Goal: Task Accomplishment & Management: Complete application form

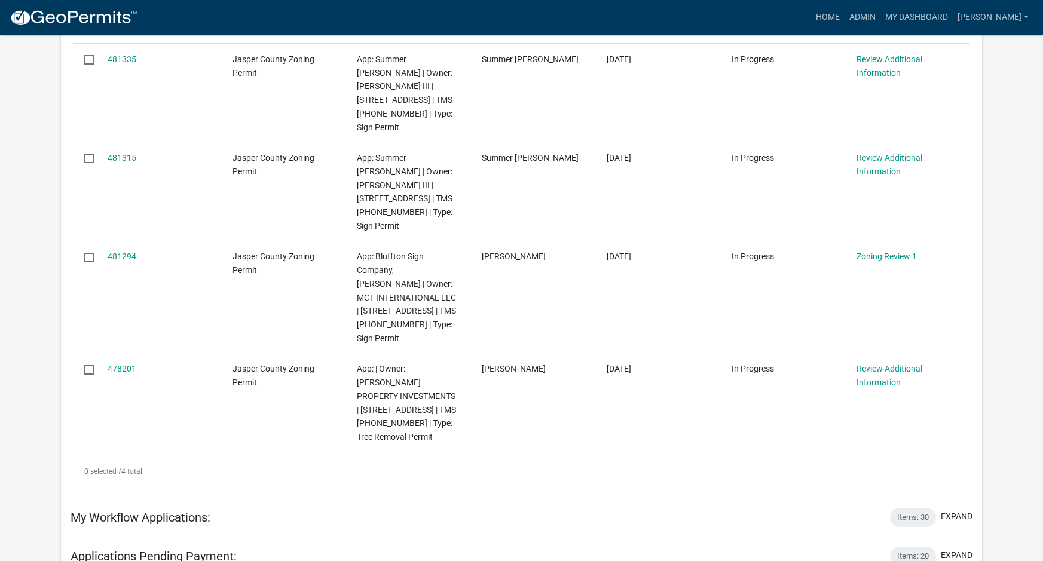
scroll to position [299, 0]
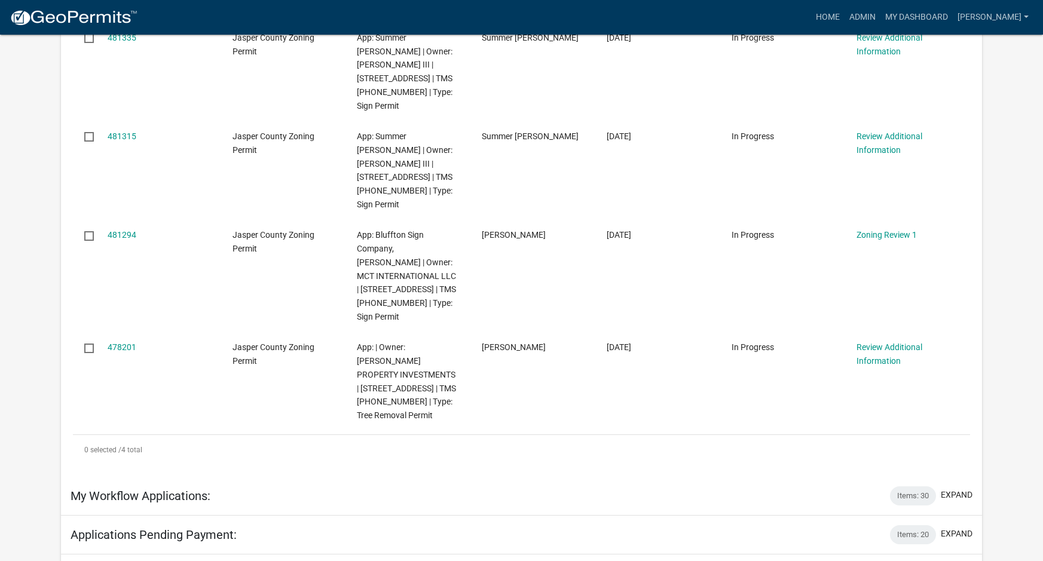
drag, startPoint x: 11, startPoint y: 555, endPoint x: 28, endPoint y: 547, distance: 18.7
click at [11, 555] on app-user-applications "more_horiz Home Admin My Dashboard [PERSON_NAME] Admin Account Logout My Dashbo…" at bounding box center [521, 301] width 1043 height 1130
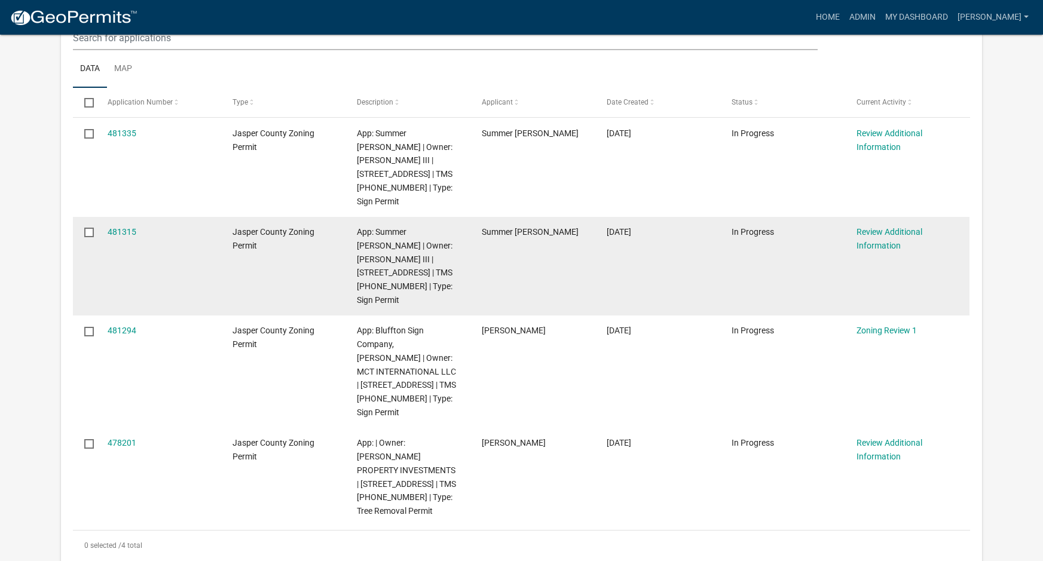
scroll to position [239, 0]
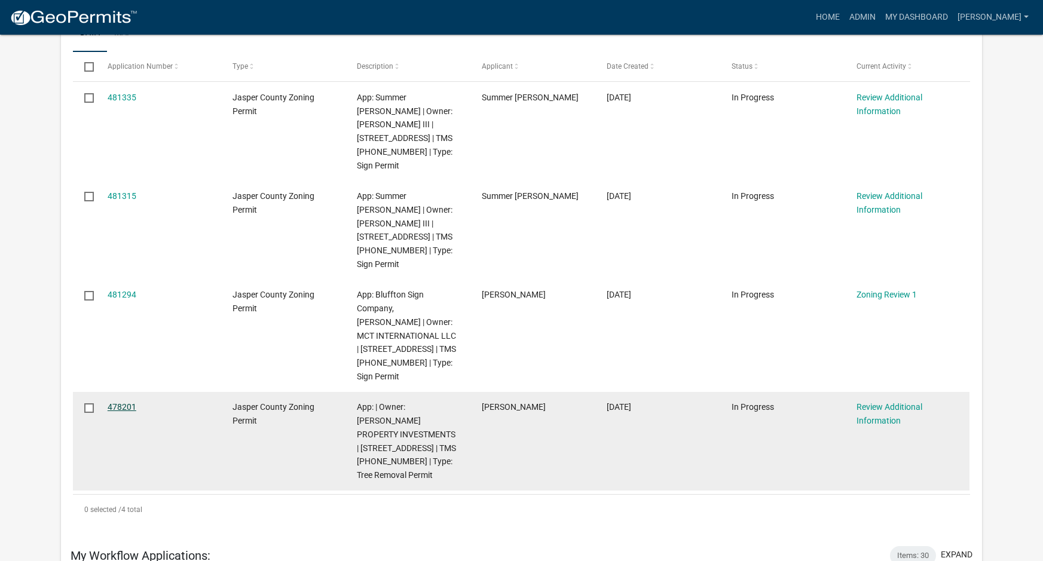
click at [117, 402] on link "478201" at bounding box center [122, 407] width 29 height 10
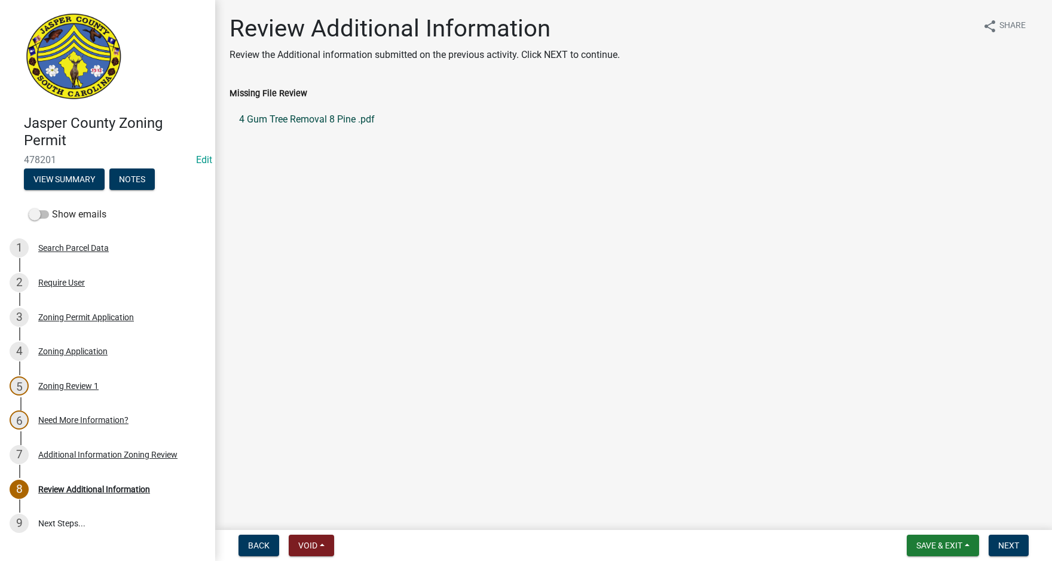
click at [291, 116] on link "4 Gum Tree Removal 8 Pine .pdf" at bounding box center [634, 119] width 808 height 29
click at [85, 416] on div "Need More Information?" at bounding box center [83, 420] width 90 height 8
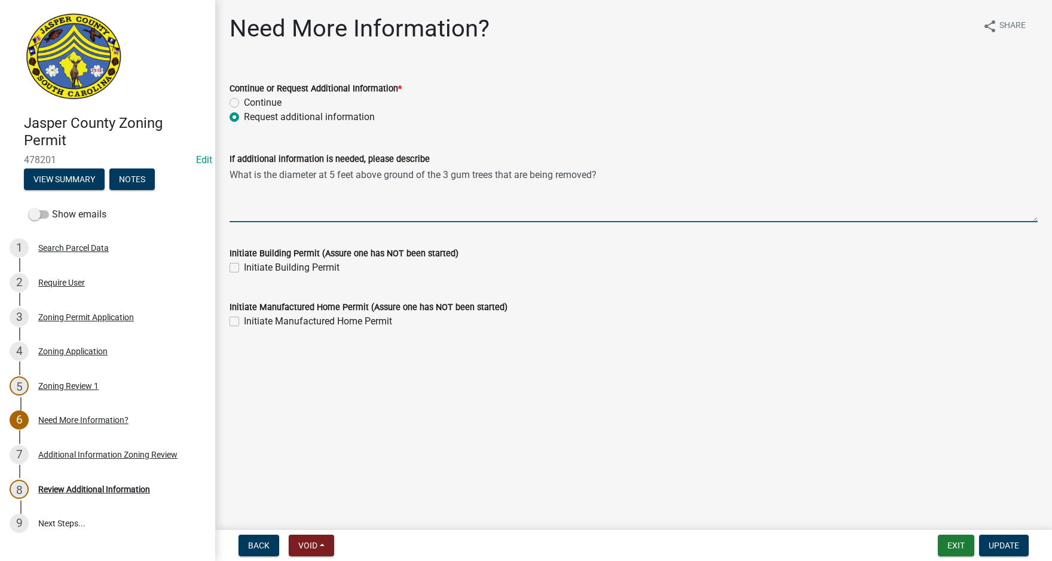
click at [628, 178] on textarea "What is the diameter at 5 feet above ground of the 3 gum trees that are being r…" at bounding box center [634, 194] width 808 height 56
click at [75, 492] on div "Review Additional Information" at bounding box center [94, 489] width 112 height 8
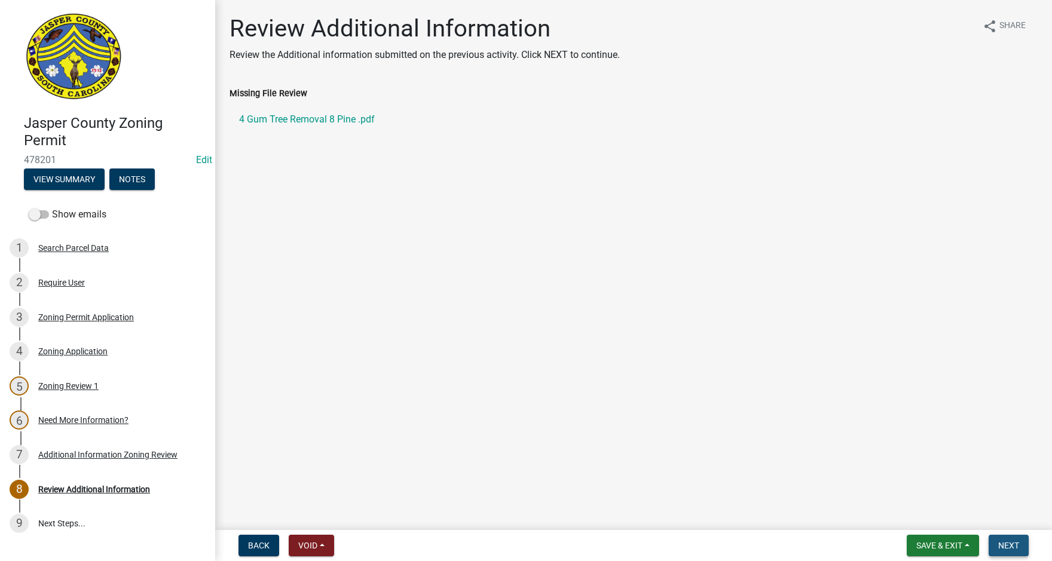
click at [1015, 542] on span "Next" at bounding box center [1008, 546] width 21 height 10
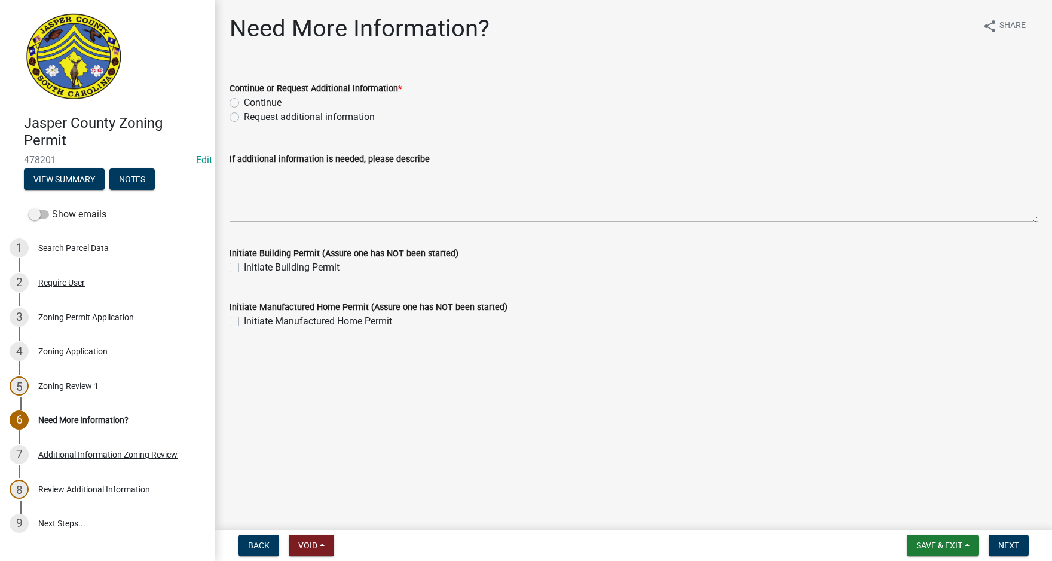
click at [244, 116] on label "Request additional information" at bounding box center [309, 117] width 131 height 14
click at [244, 116] on input "Request additional information" at bounding box center [248, 114] width 8 height 8
radio input "true"
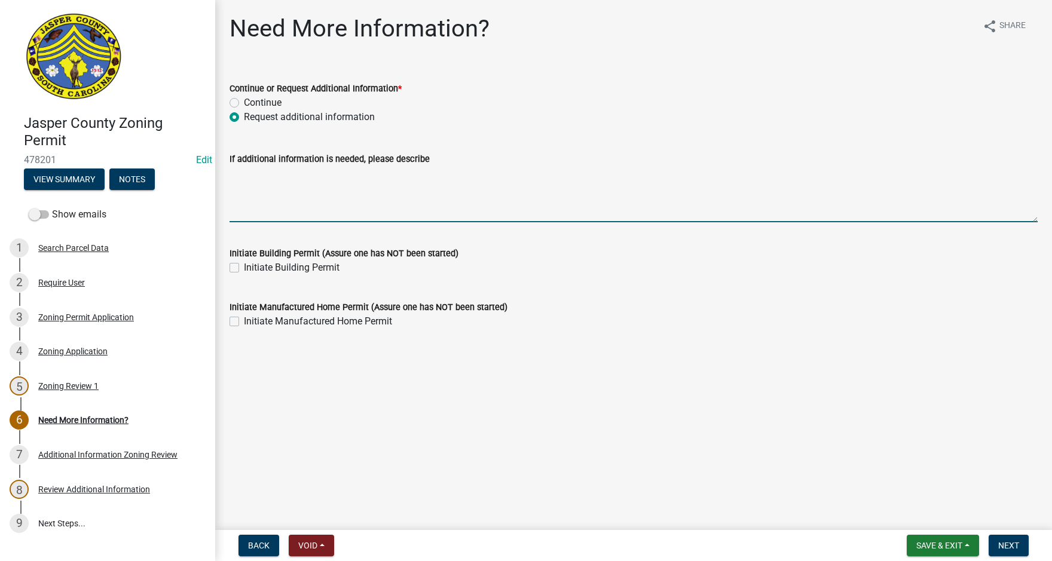
click at [249, 172] on textarea "If additional information is needed, please describe" at bounding box center [634, 194] width 808 height 56
type textarea "If you are measuring the tree at 5 feet high, how wide are they?"
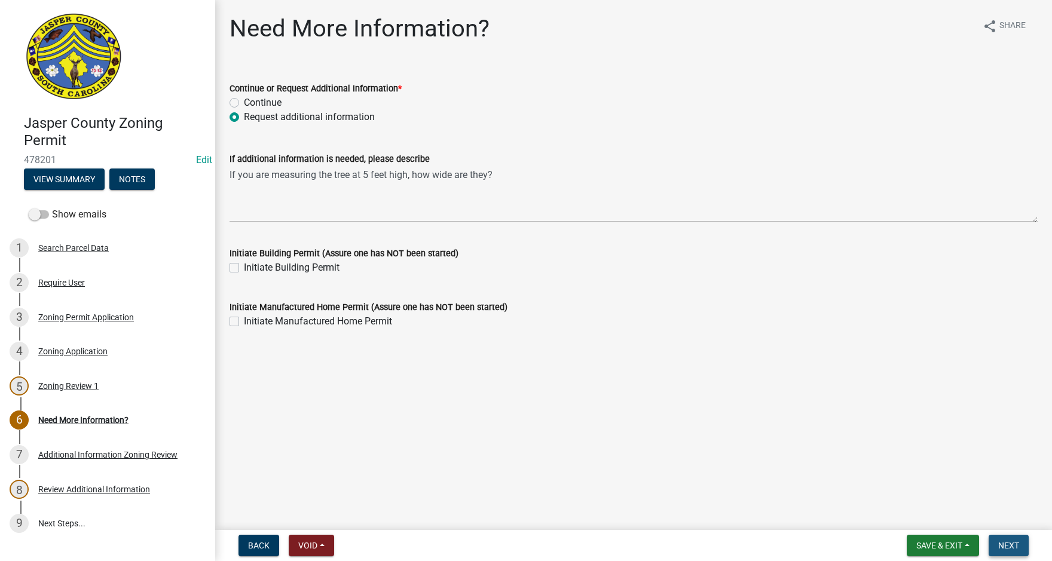
click at [1008, 550] on span "Next" at bounding box center [1008, 546] width 21 height 10
